Goal: Register for event/course

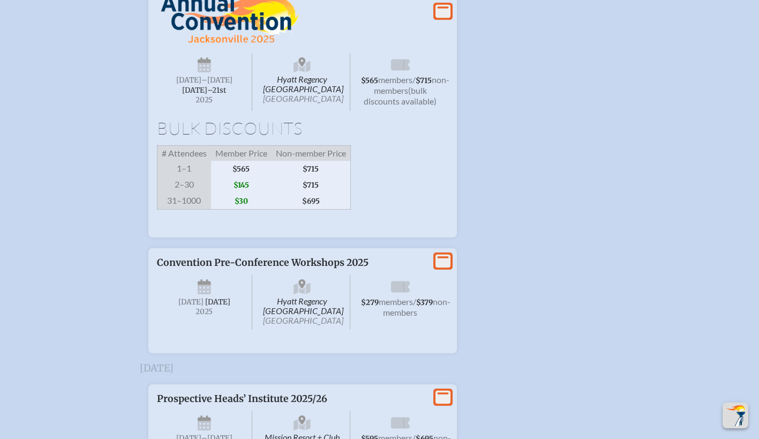
scroll to position [1981, 0]
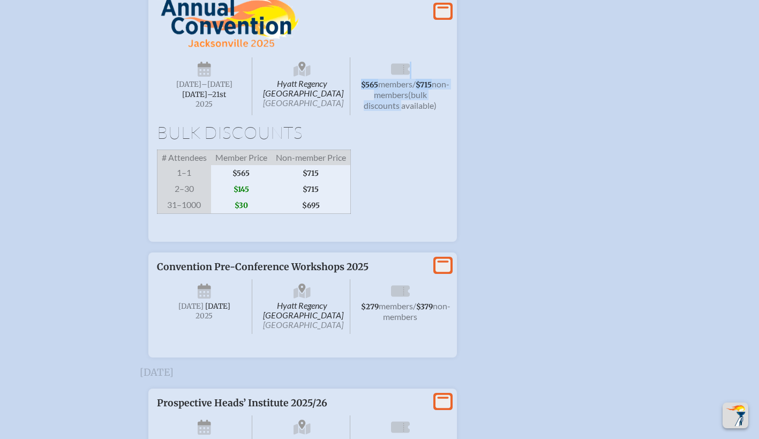
drag, startPoint x: 732, startPoint y: 160, endPoint x: 769, endPoint y: 85, distance: 83.9
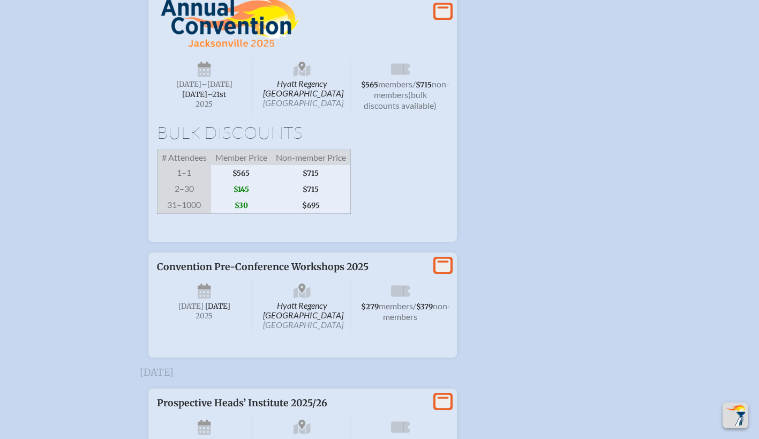
click at [436, 19] on icon "View More" at bounding box center [443, 11] width 15 height 15
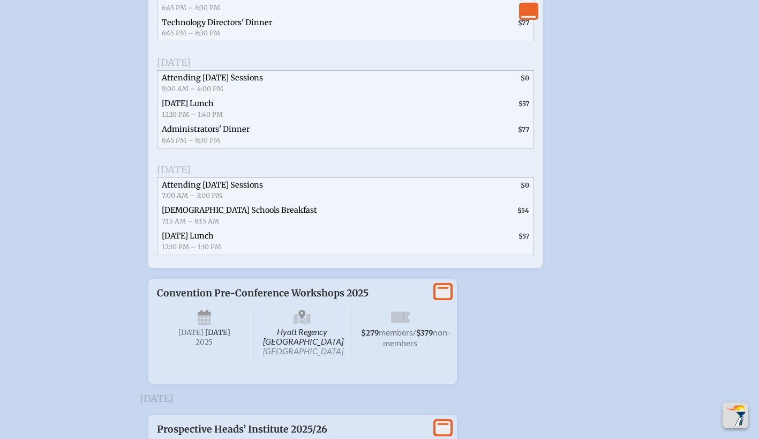
scroll to position [2487, 8]
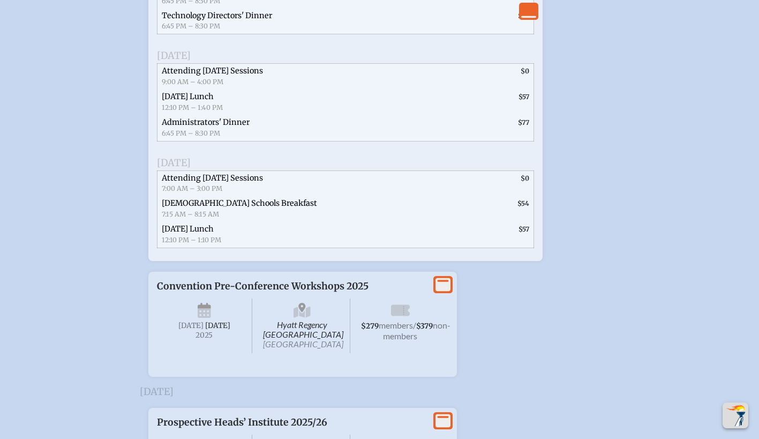
click at [225, 183] on span "Attending [DATE] Sessions" at bounding box center [212, 178] width 101 height 10
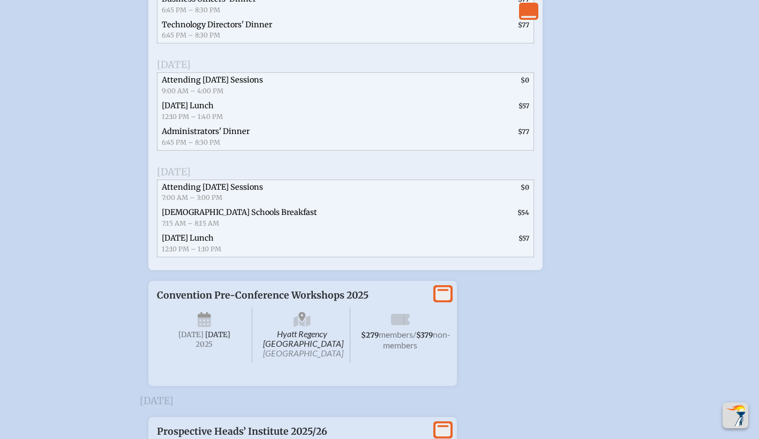
scroll to position [2467, 8]
